Goal: Task Accomplishment & Management: Manage account settings

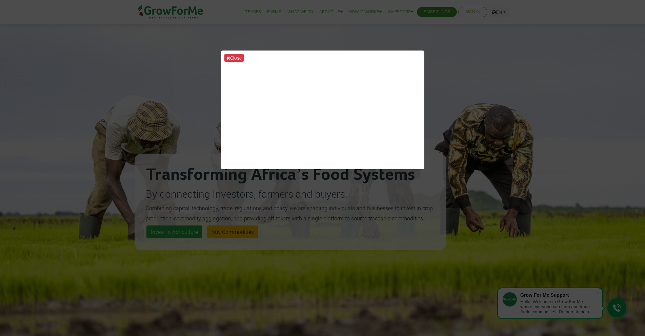
click at [452, 77] on div "Close" at bounding box center [322, 168] width 645 height 336
click at [232, 57] on button "Close" at bounding box center [234, 58] width 19 height 8
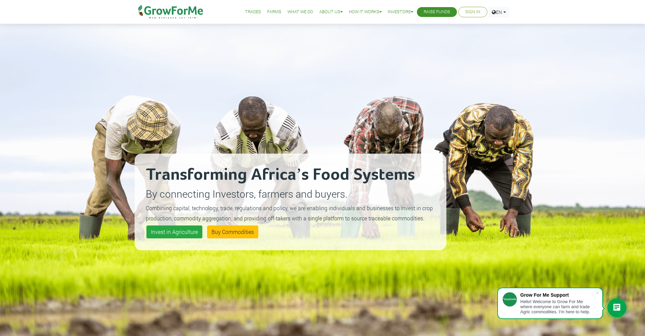
click at [476, 14] on link "Sign In" at bounding box center [473, 11] width 15 height 7
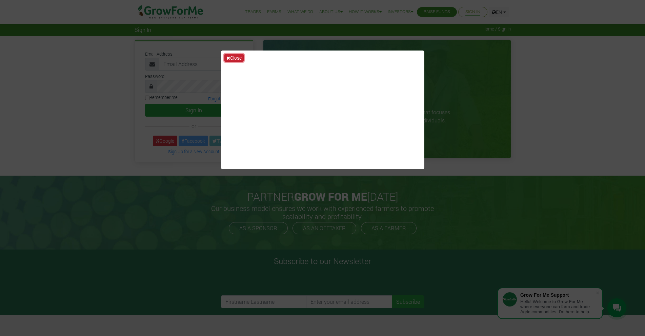
click at [233, 58] on button "Close" at bounding box center [234, 58] width 19 height 8
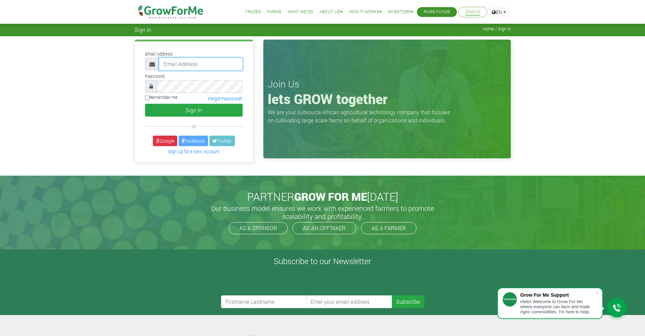
click at [218, 66] on input "email" at bounding box center [201, 64] width 84 height 13
type input "[EMAIL_ADDRESS][DOMAIN_NAME]"
click at [145, 104] on button "Sign In" at bounding box center [194, 110] width 98 height 13
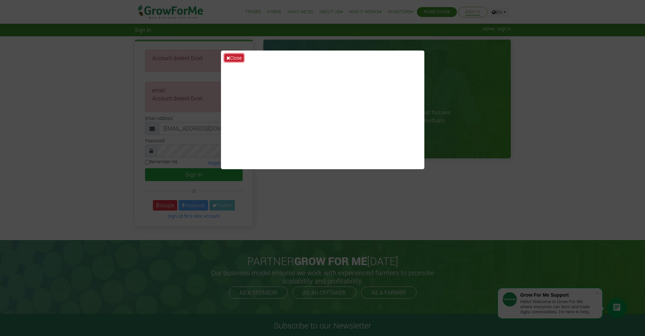
click at [238, 58] on button "Close" at bounding box center [234, 58] width 19 height 8
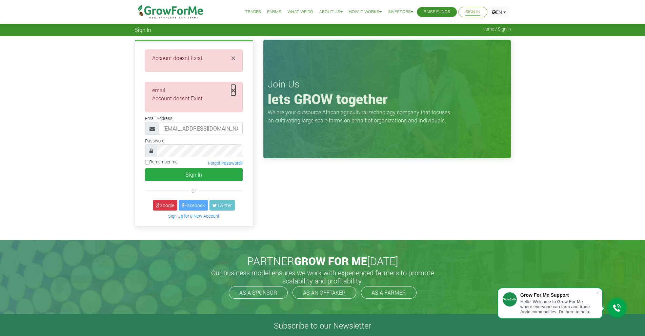
click at [232, 91] on span "×" at bounding box center [233, 90] width 4 height 11
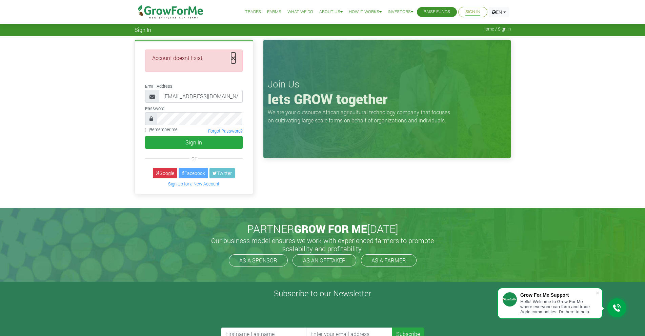
click at [233, 59] on span "×" at bounding box center [233, 58] width 4 height 11
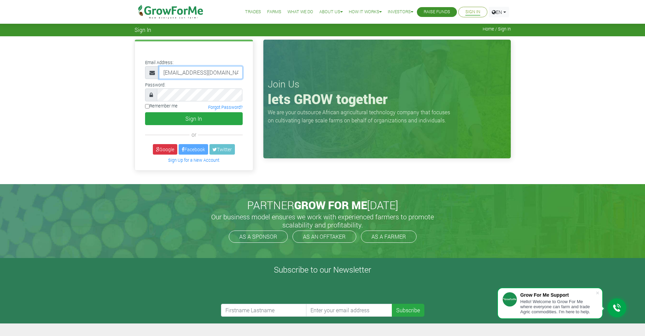
click at [236, 75] on input "[EMAIL_ADDRESS][DOMAIN_NAME]" at bounding box center [201, 72] width 84 height 13
click at [152, 73] on icon at bounding box center [152, 72] width 5 height 5
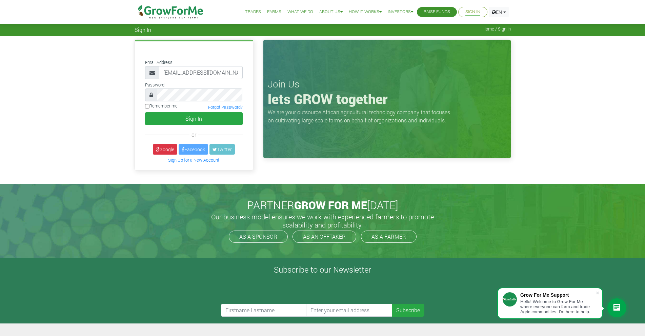
click at [152, 73] on icon at bounding box center [152, 72] width 5 height 5
click at [152, 97] on icon at bounding box center [151, 94] width 3 height 5
click at [164, 150] on link "Google" at bounding box center [165, 149] width 24 height 11
